Goal: Task Accomplishment & Management: Complete application form

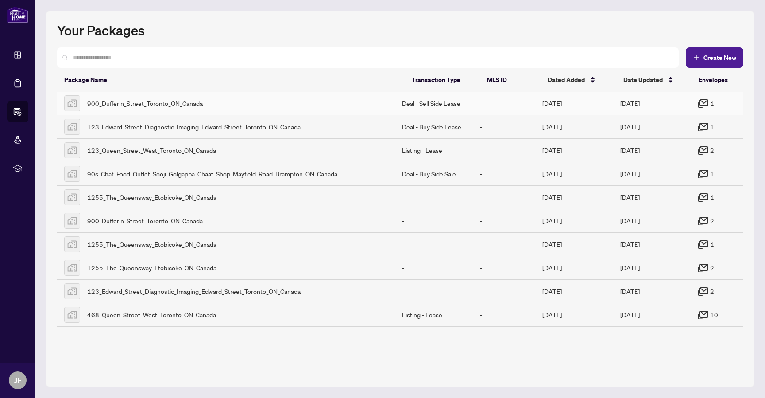
click at [186, 108] on span "900_Dufferin_Street_Toronto_ON_Canada" at bounding box center [145, 103] width 116 height 10
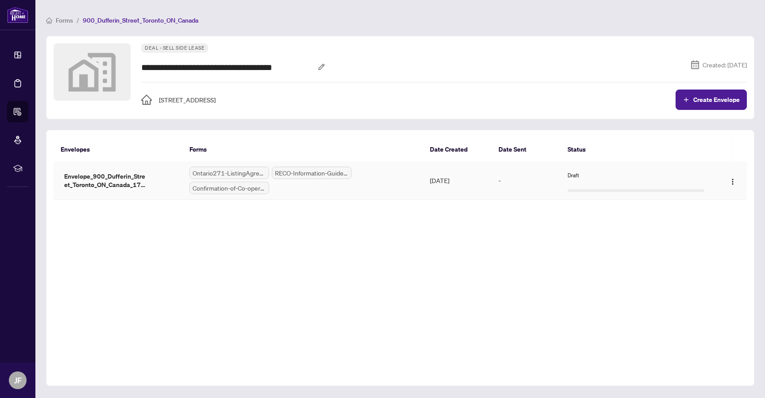
click at [533, 183] on td "-" at bounding box center [525, 180] width 69 height 39
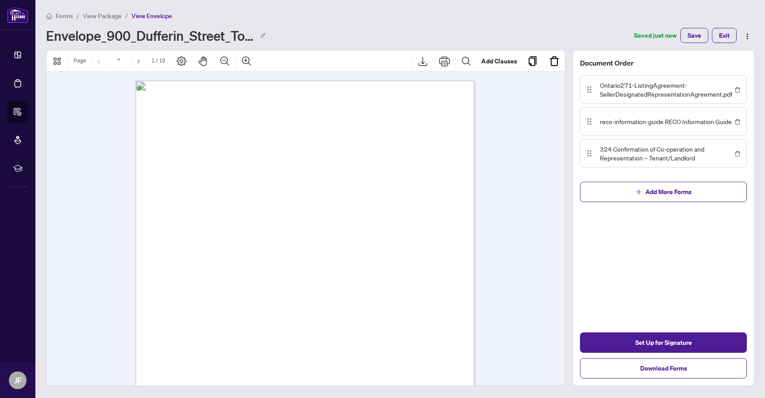
click at [104, 19] on span "View Package" at bounding box center [102, 16] width 39 height 8
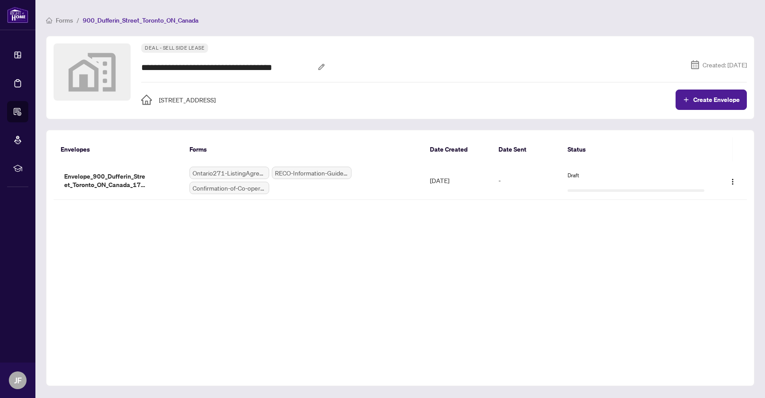
click at [367, 157] on th "Forms" at bounding box center [302, 149] width 240 height 24
click at [361, 167] on div "Ontario271-ListingAgreement-SellerDesignatedRepresentationAgreement.pdf RECO-In…" at bounding box center [302, 179] width 226 height 27
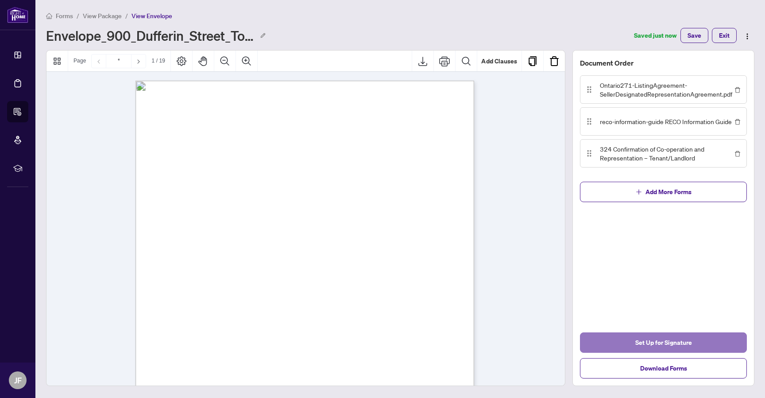
click at [663, 337] on span "Set Up for Signature" at bounding box center [663, 342] width 57 height 14
